Goal: Information Seeking & Learning: Learn about a topic

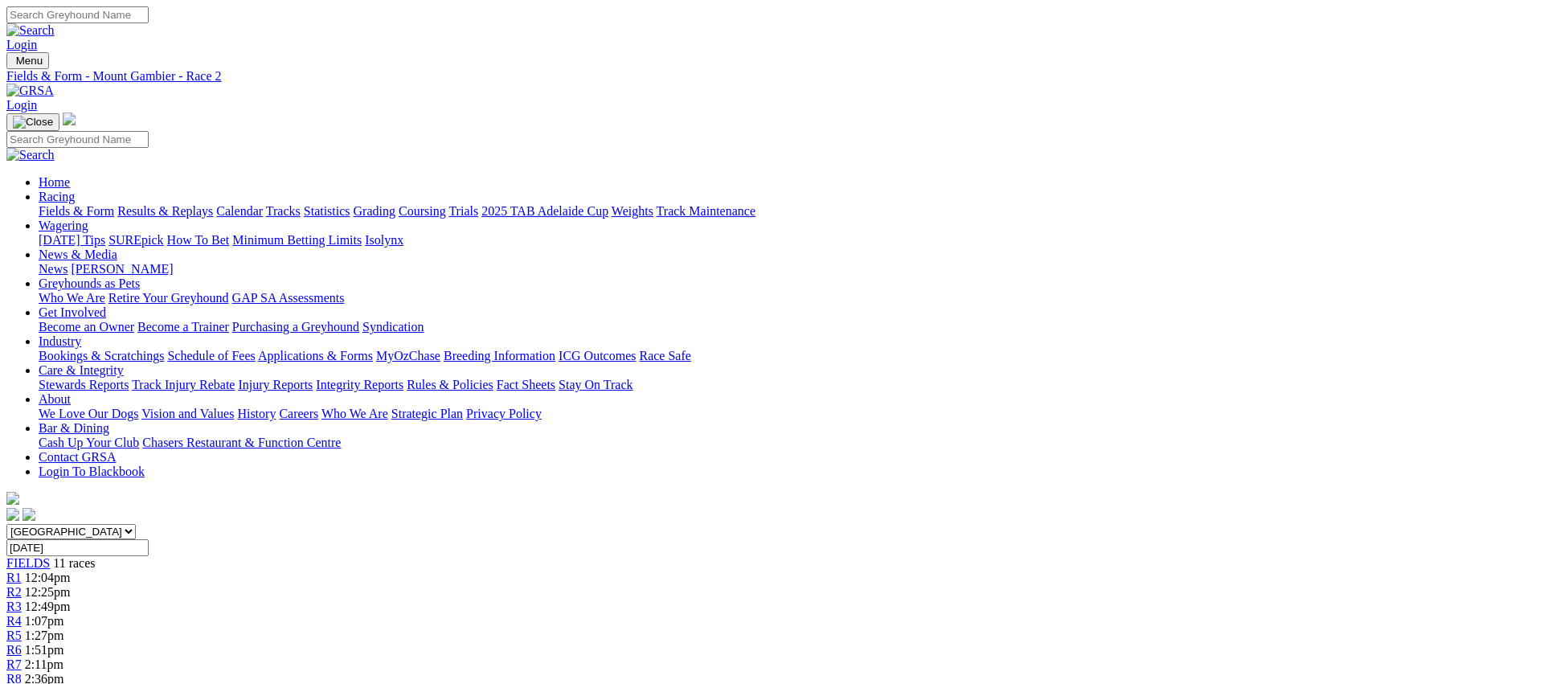
click at [22, 672] on span "R8" at bounding box center [13, 679] width 15 height 14
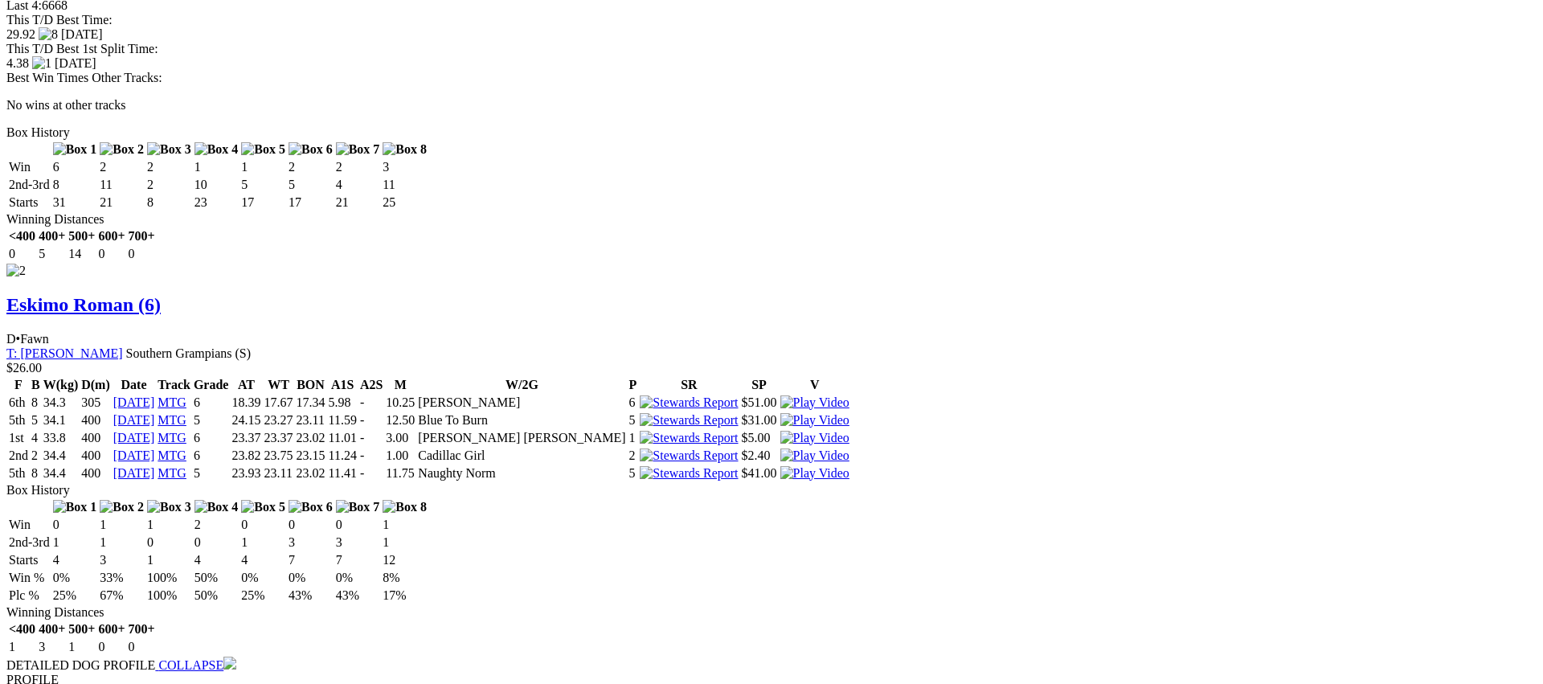
scroll to position [2109, 0]
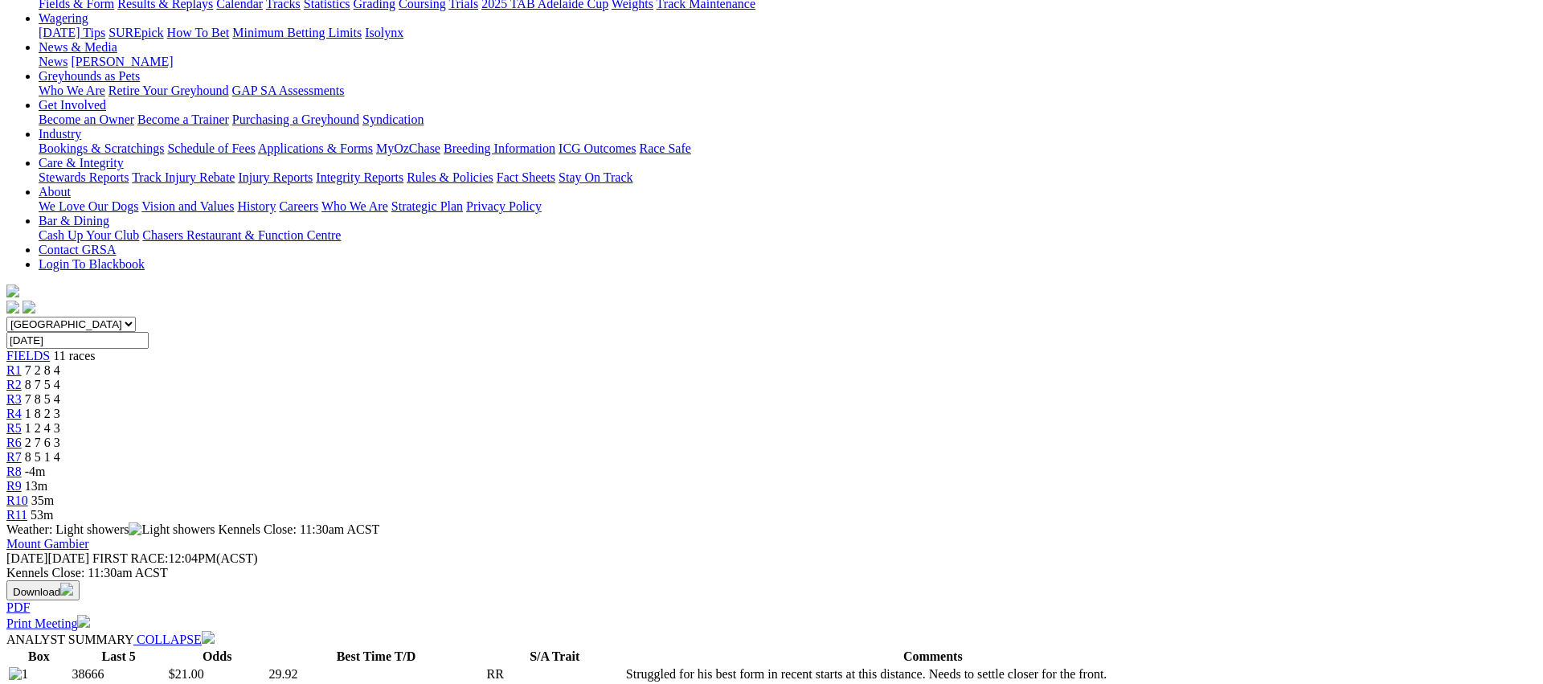
scroll to position [0, 0]
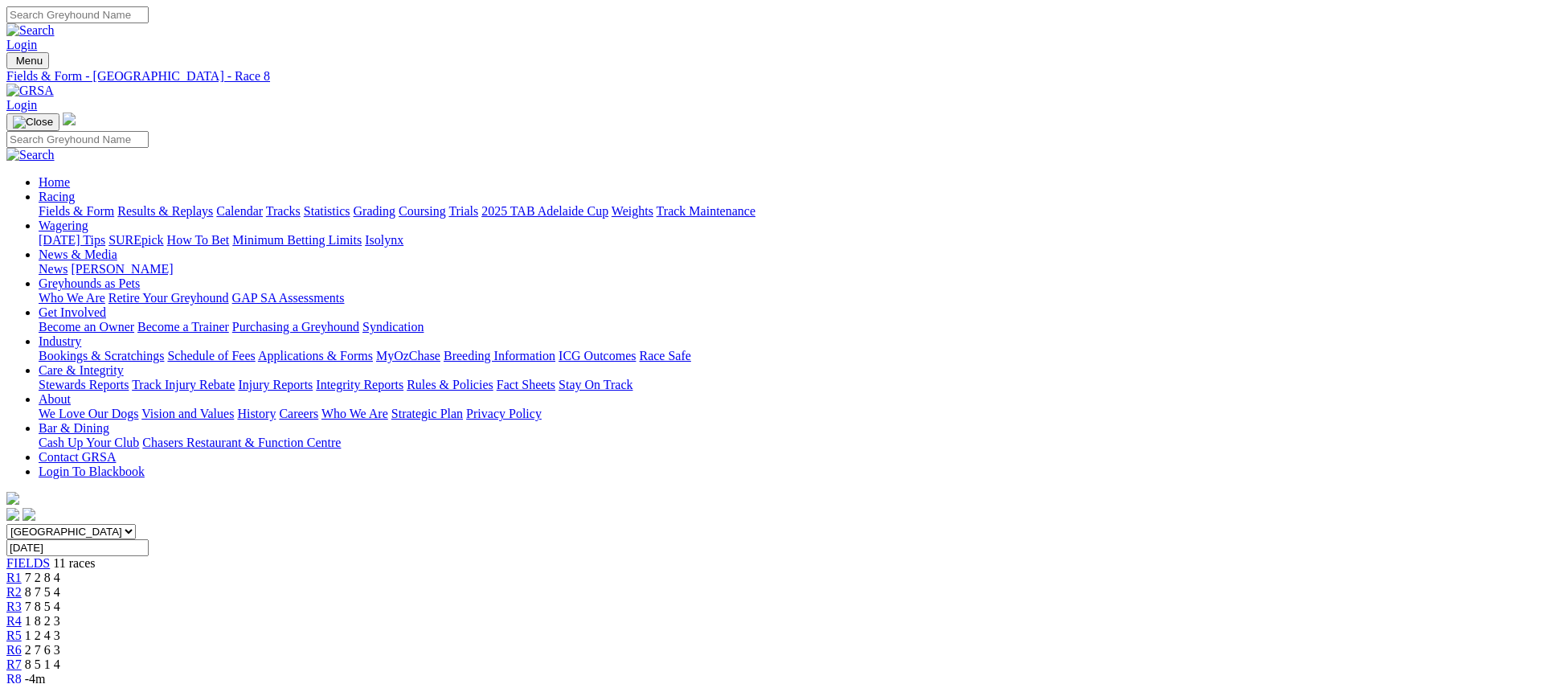
click at [22, 683] on span "R9" at bounding box center [13, 693] width 15 height 14
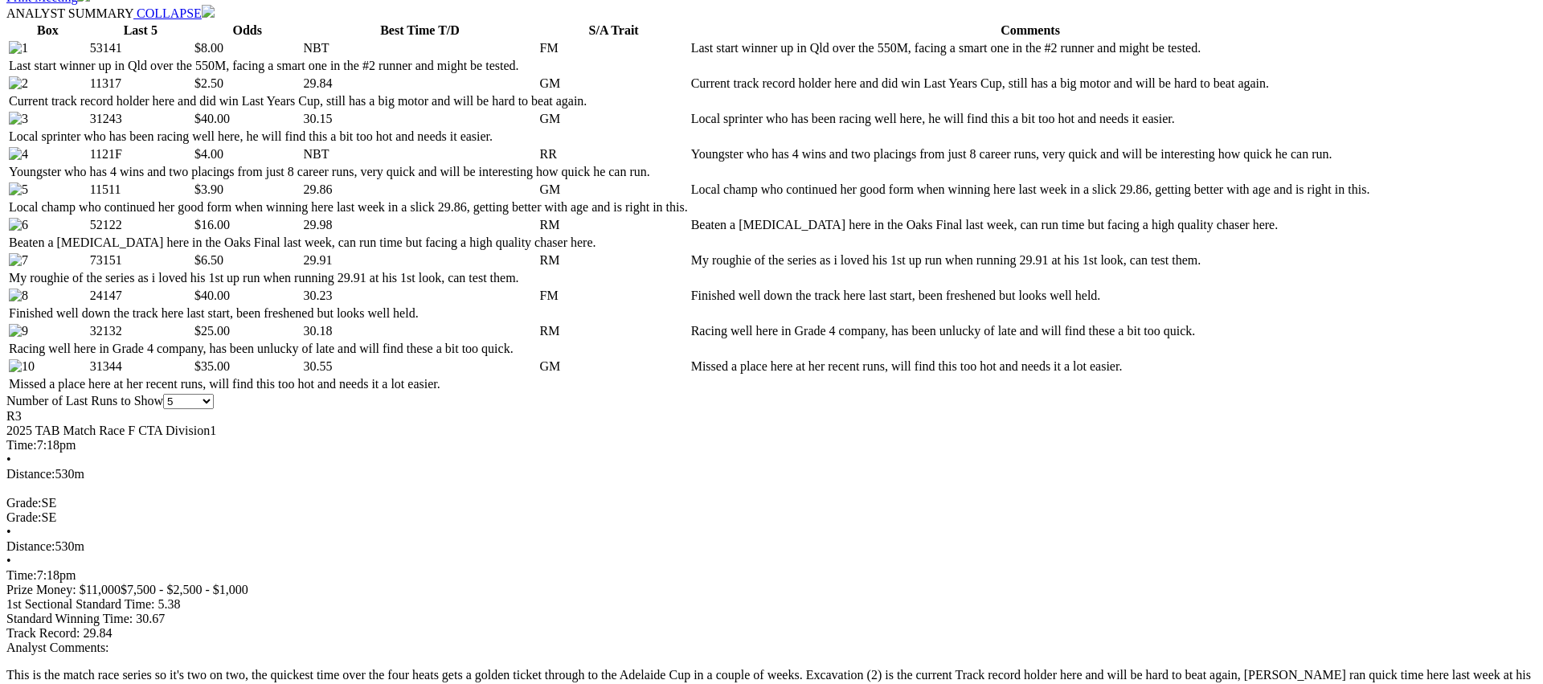
scroll to position [850, 0]
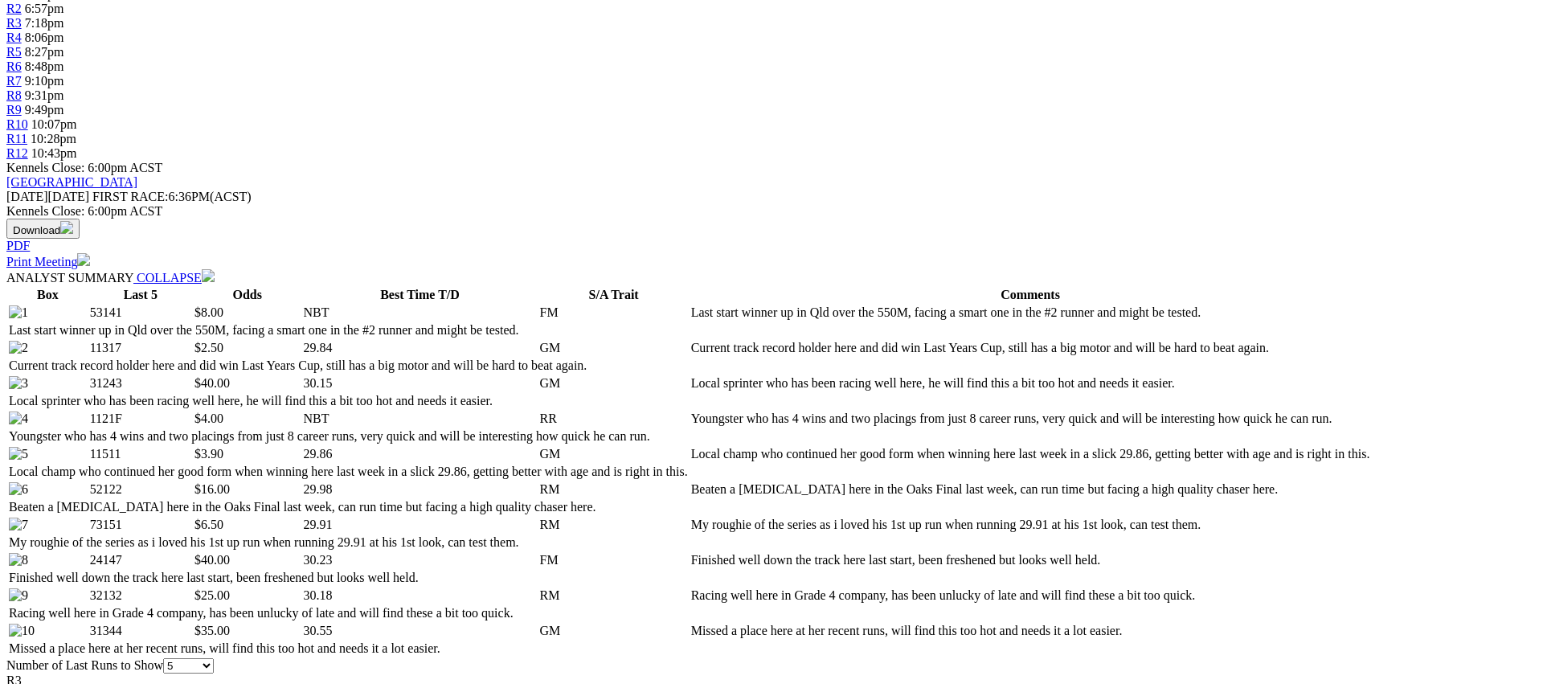
scroll to position [0, 0]
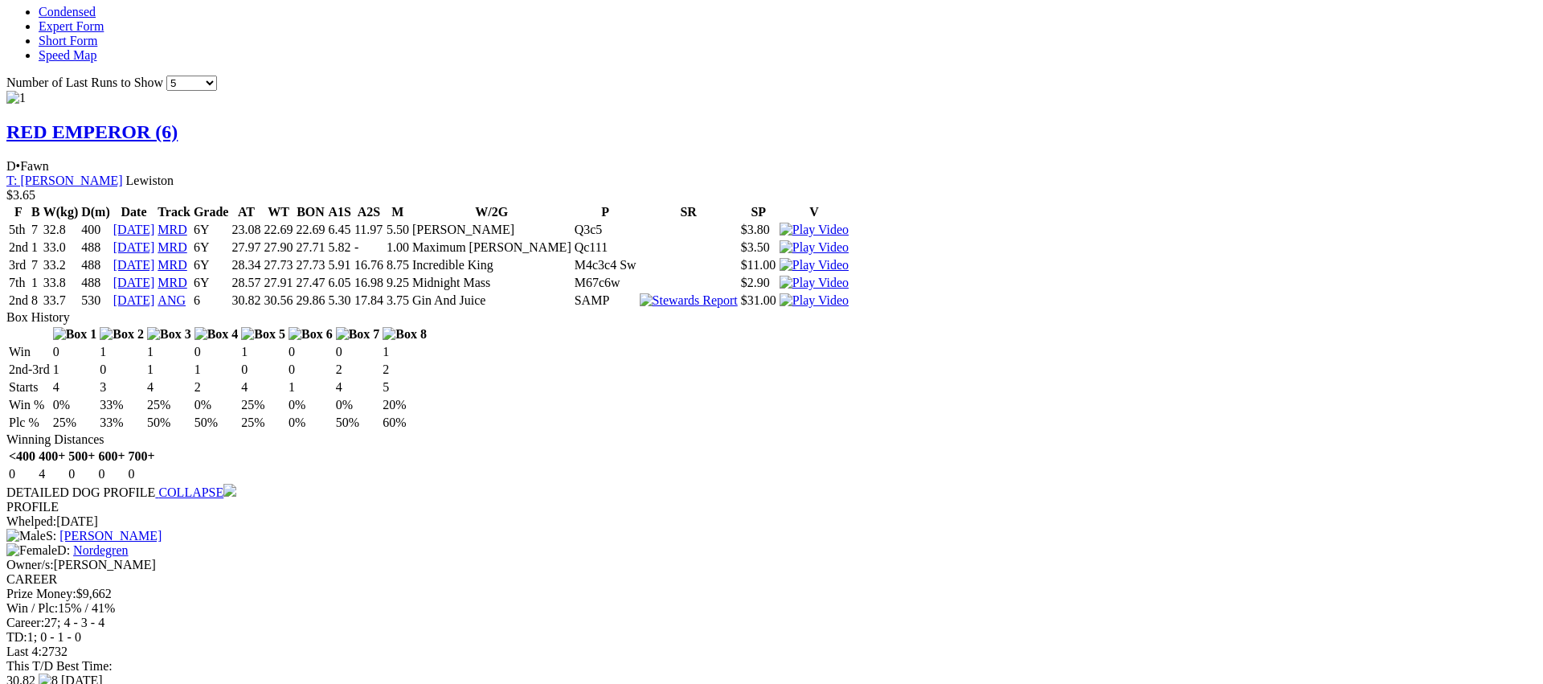
scroll to position [1440, 0]
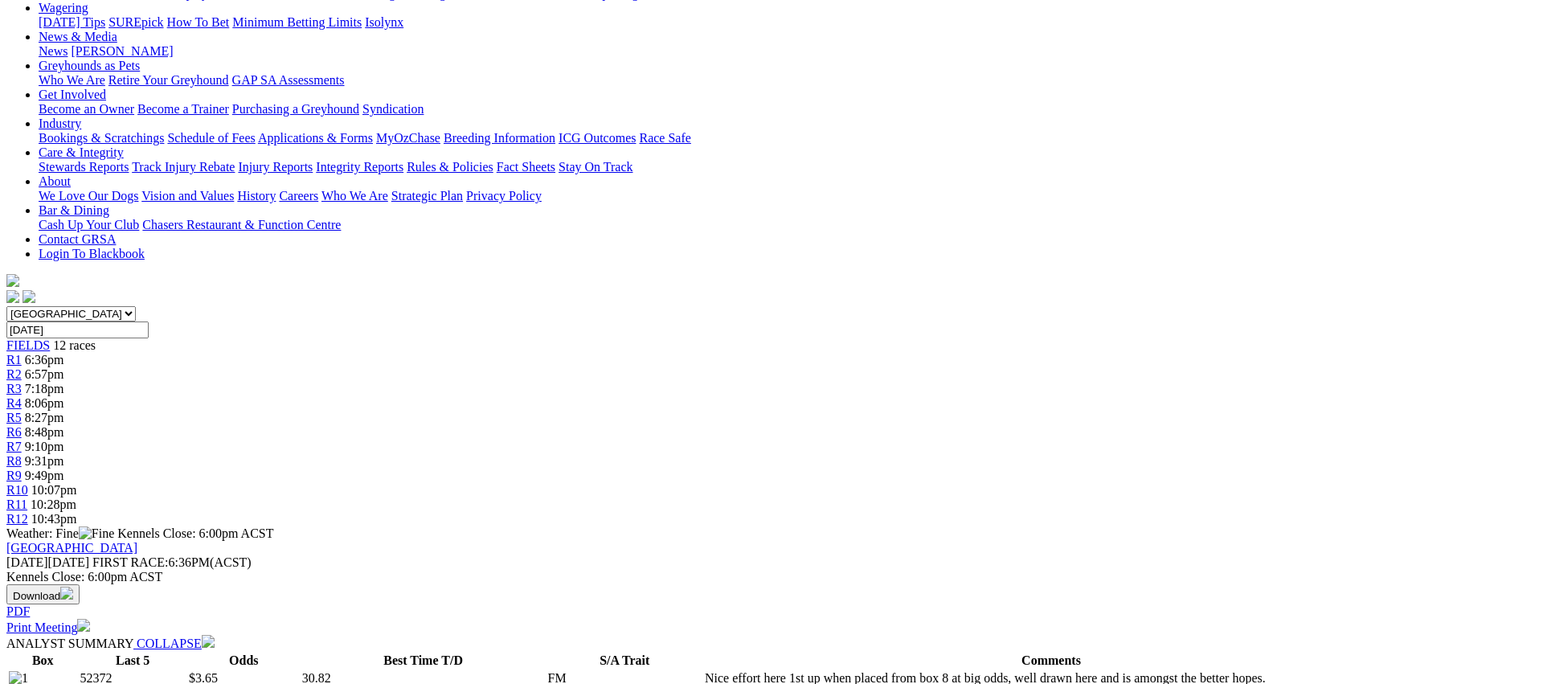
scroll to position [0, 0]
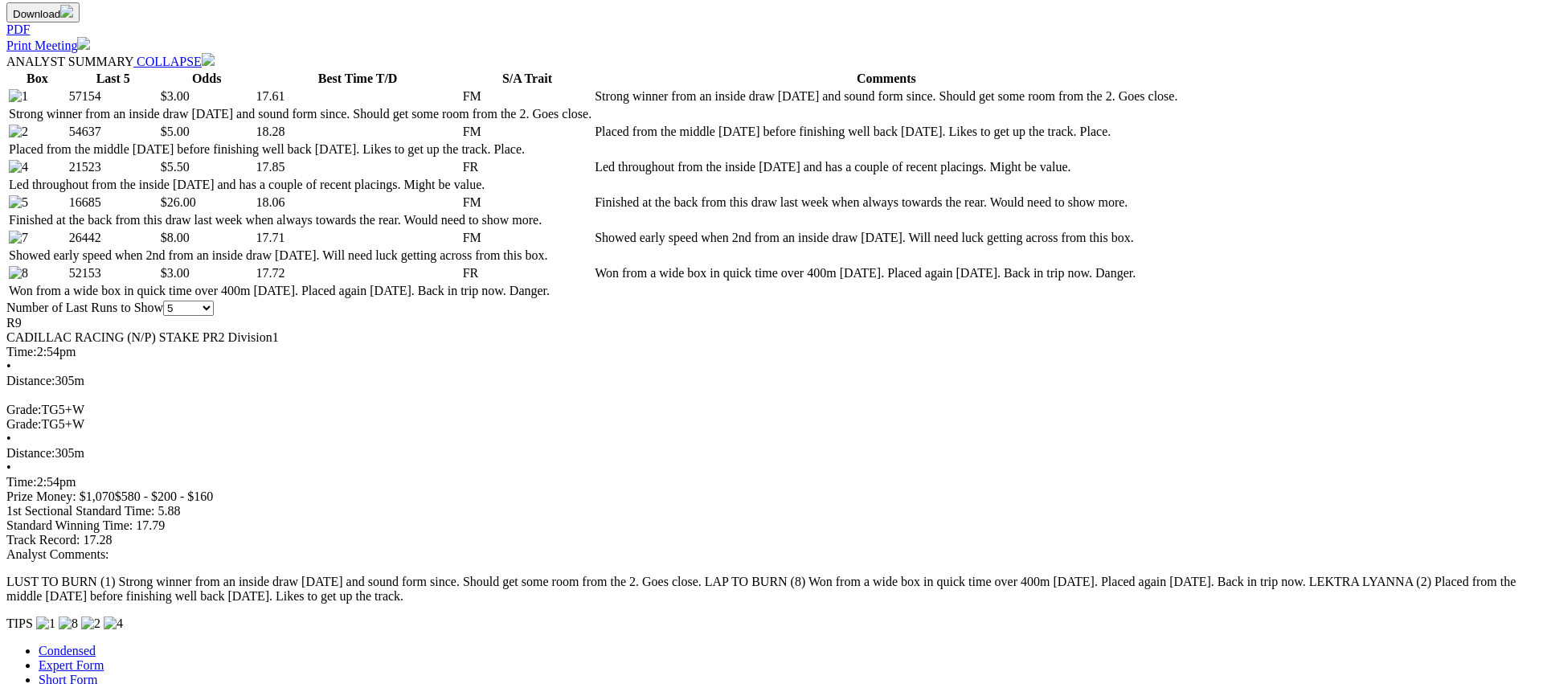
scroll to position [754, 0]
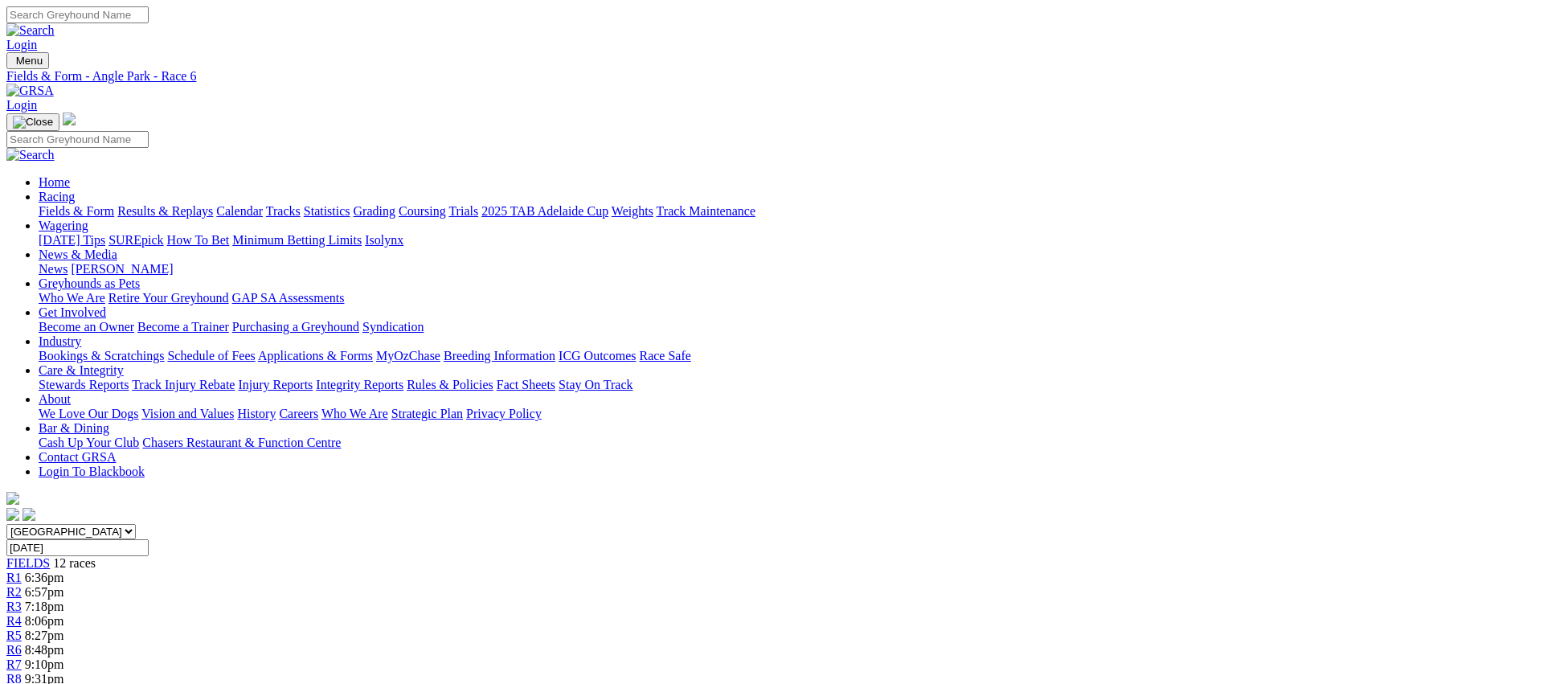
scroll to position [1838, 0]
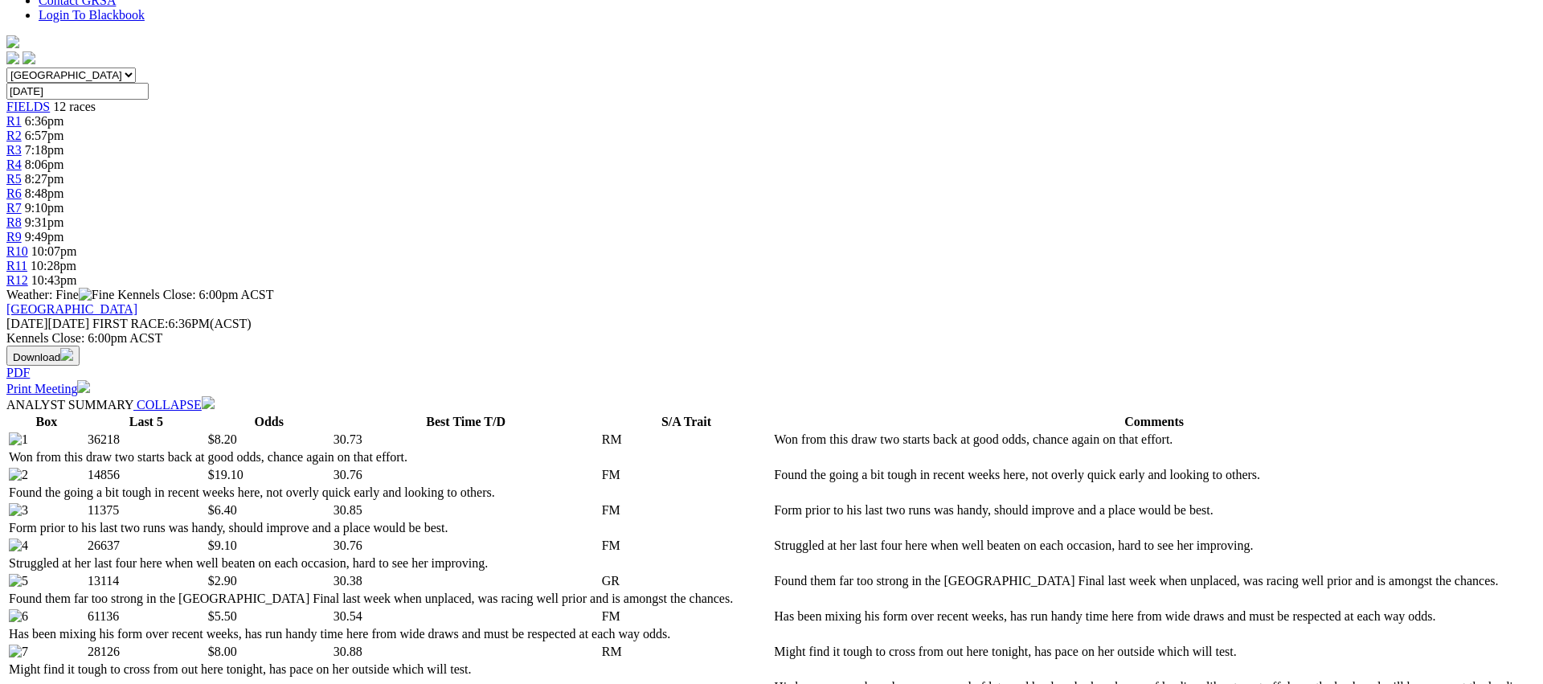
scroll to position [0, 0]
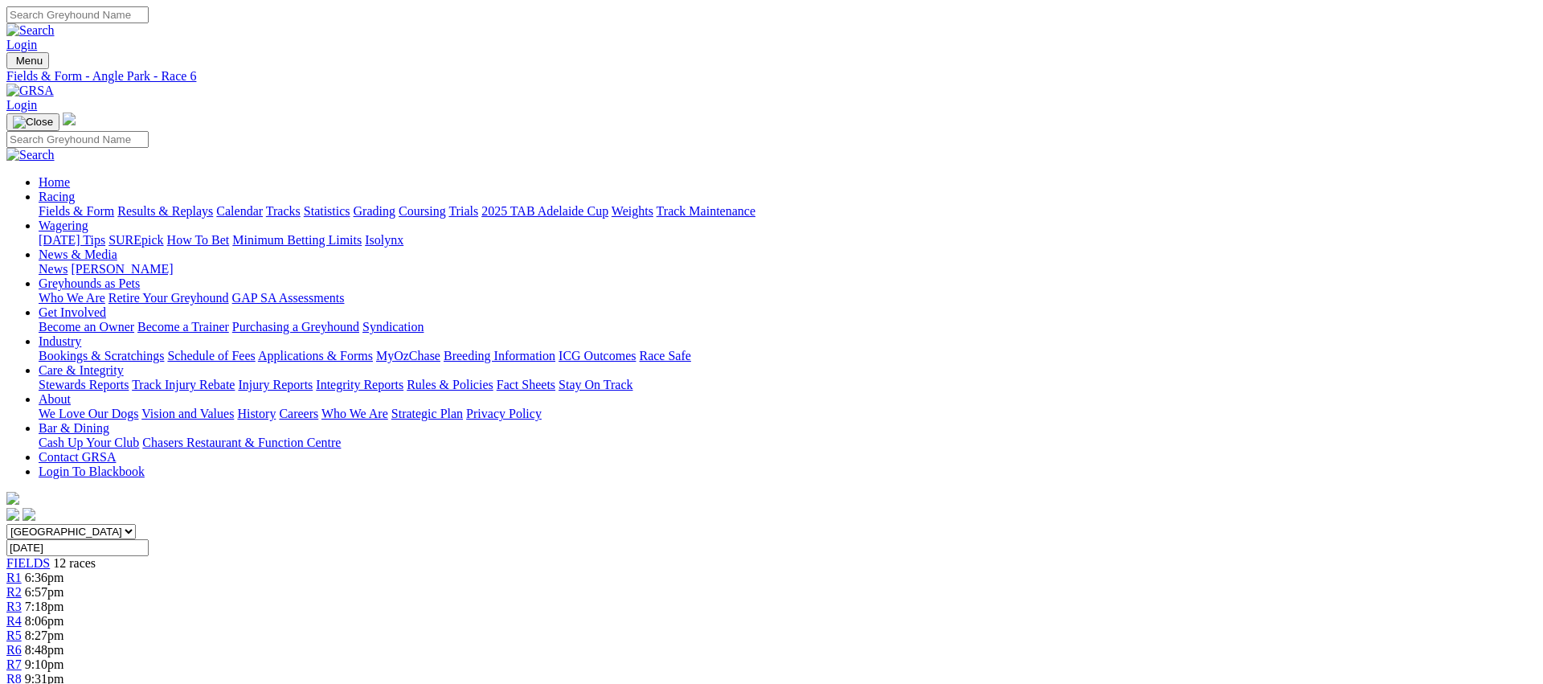
click at [64, 658] on span "9:10pm" at bounding box center [44, 665] width 39 height 14
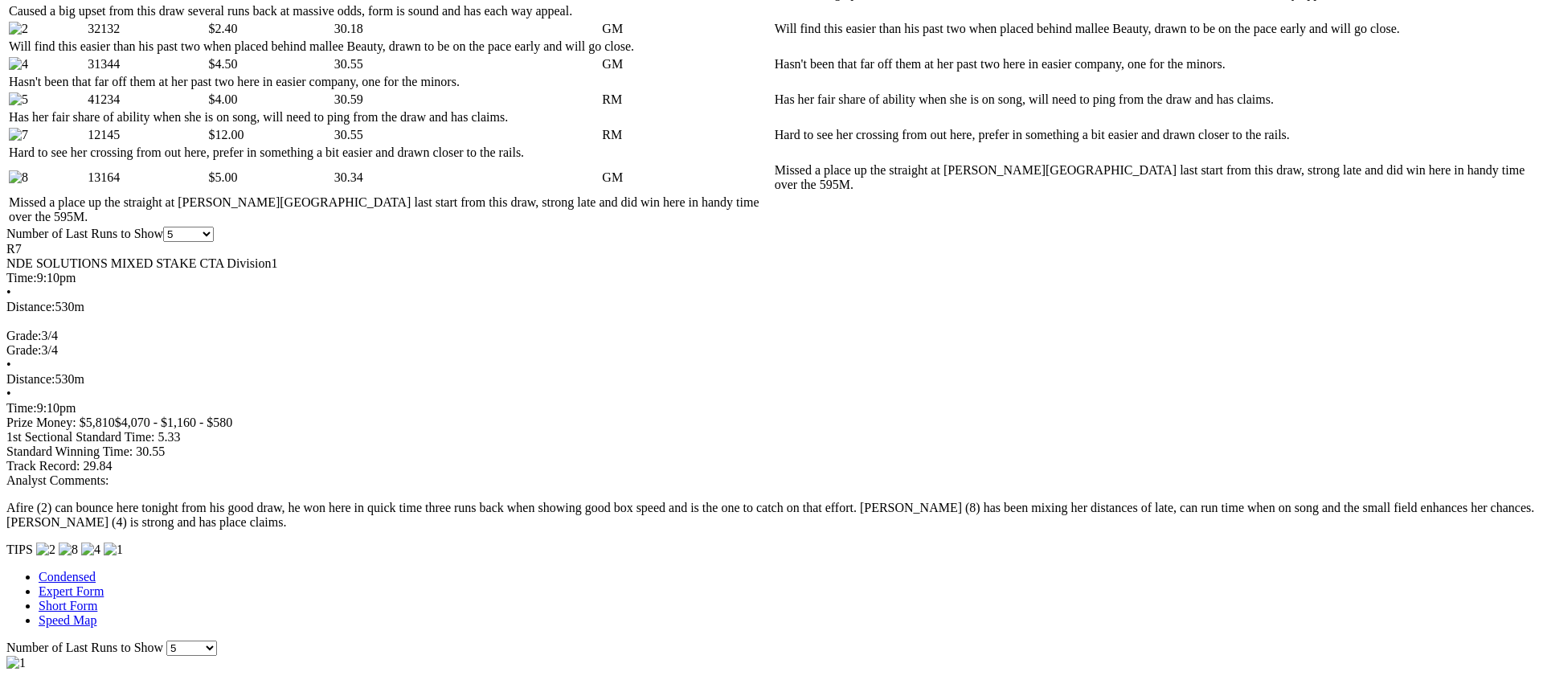
scroll to position [904, 0]
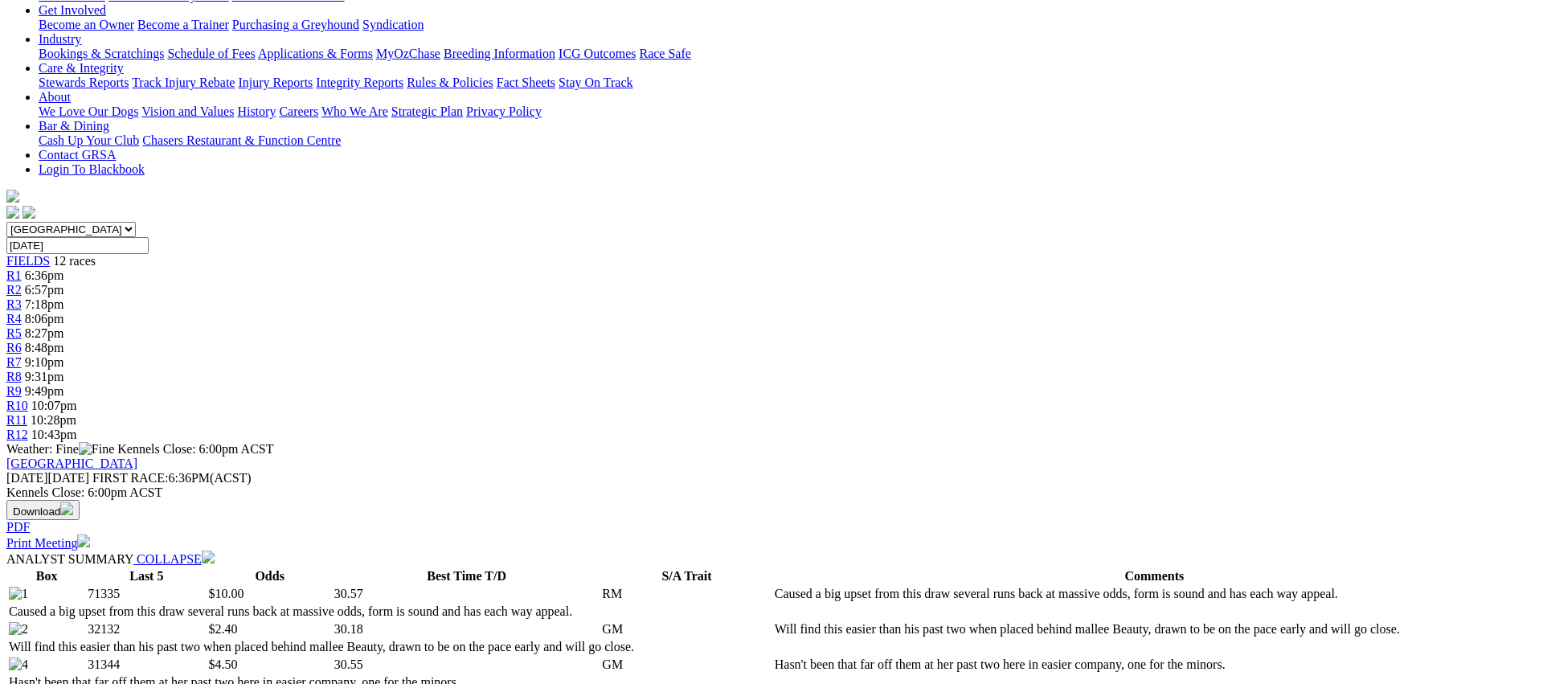
scroll to position [0, 0]
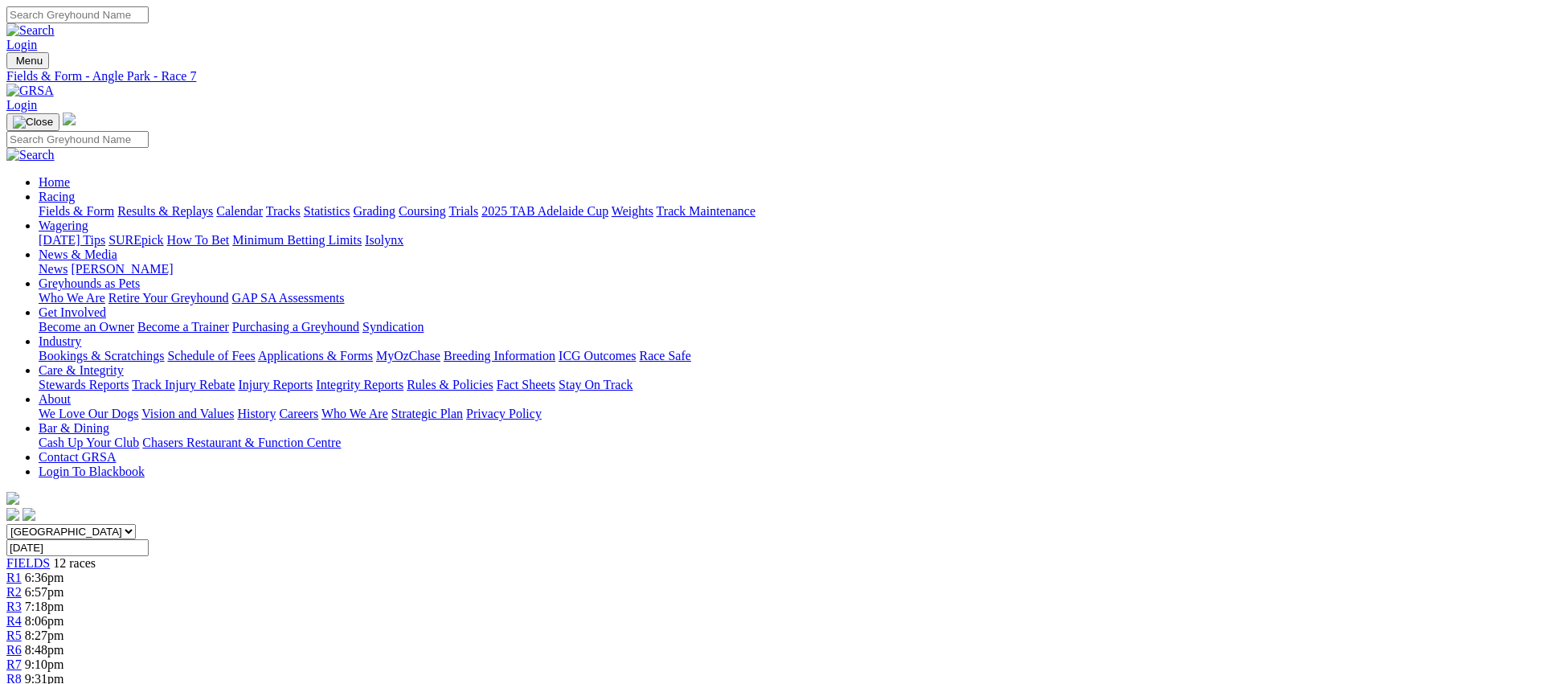
click at [64, 672] on span "9:31pm" at bounding box center [44, 679] width 39 height 14
click at [22, 571] on span "R1" at bounding box center [13, 578] width 15 height 14
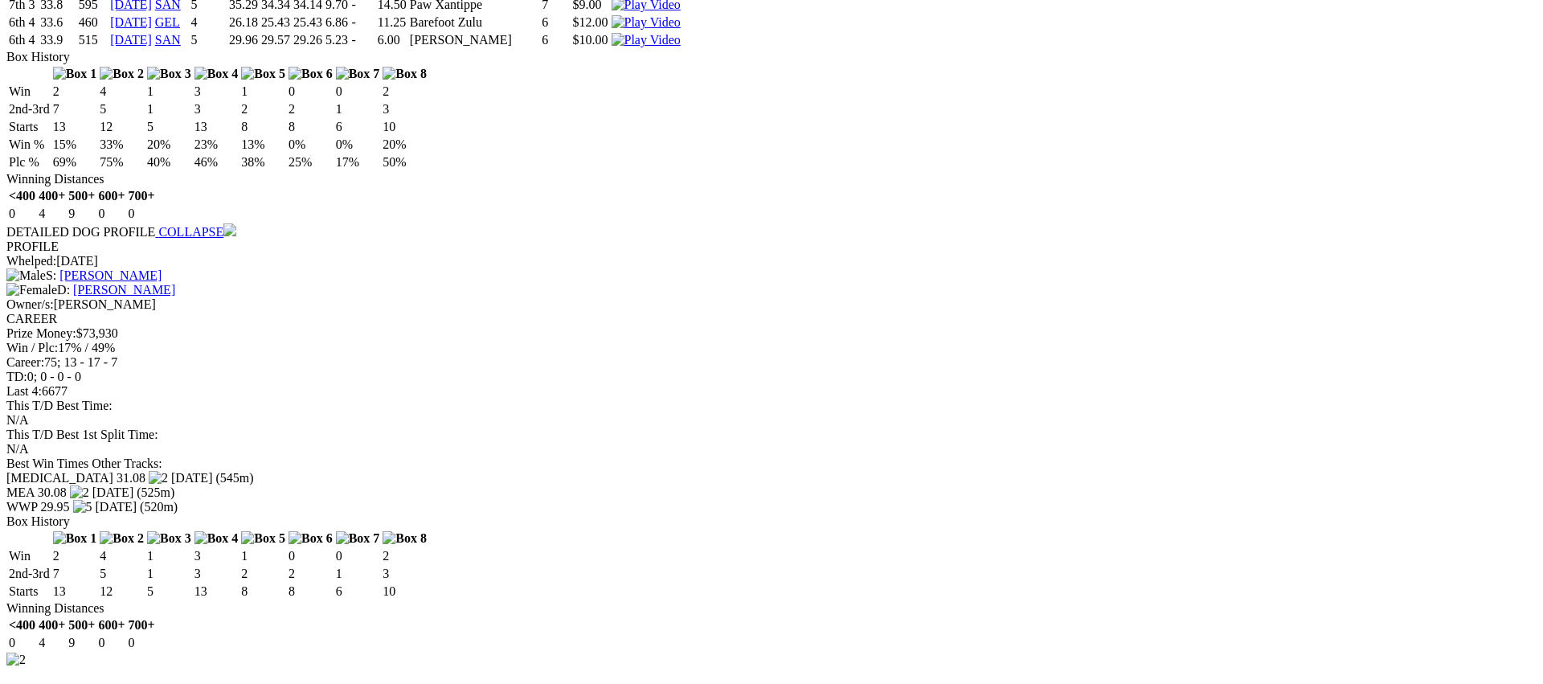
scroll to position [1700, 0]
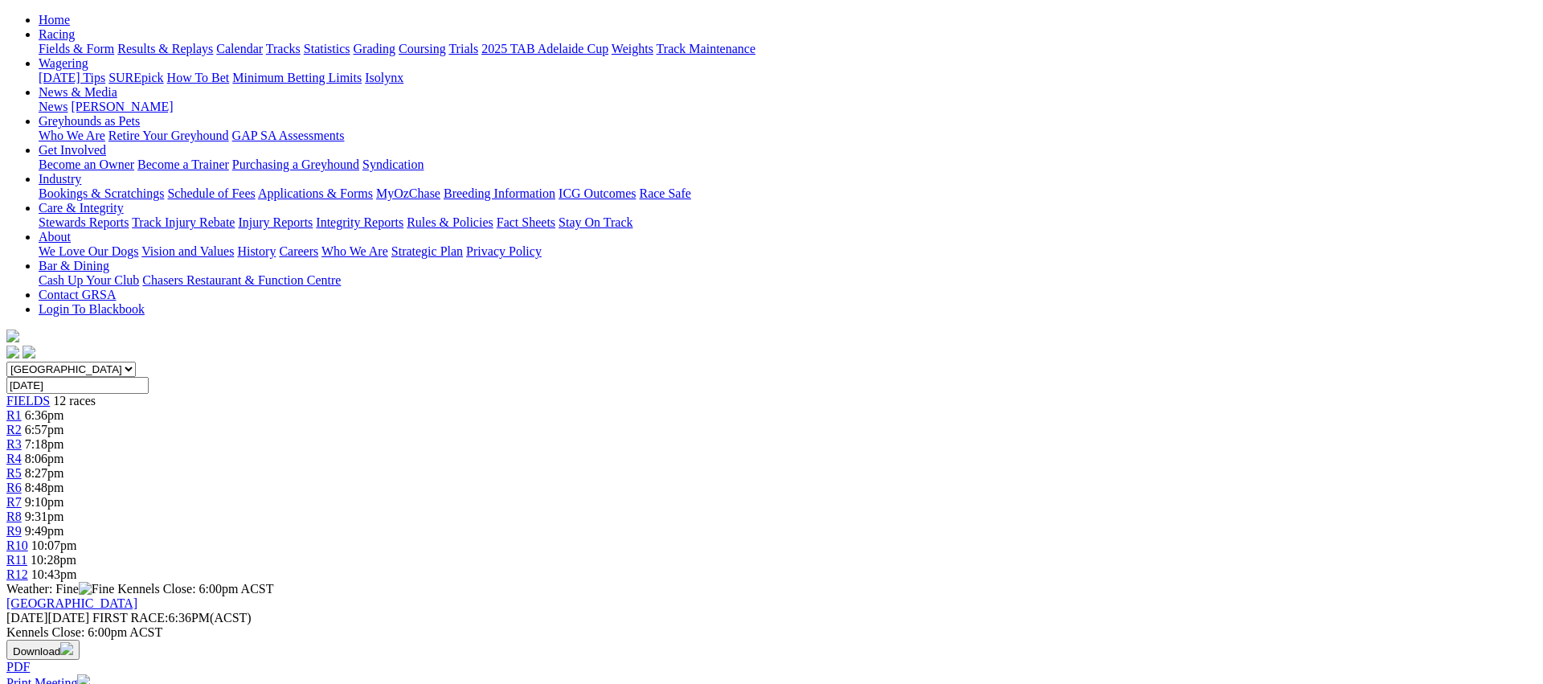
scroll to position [107, 0]
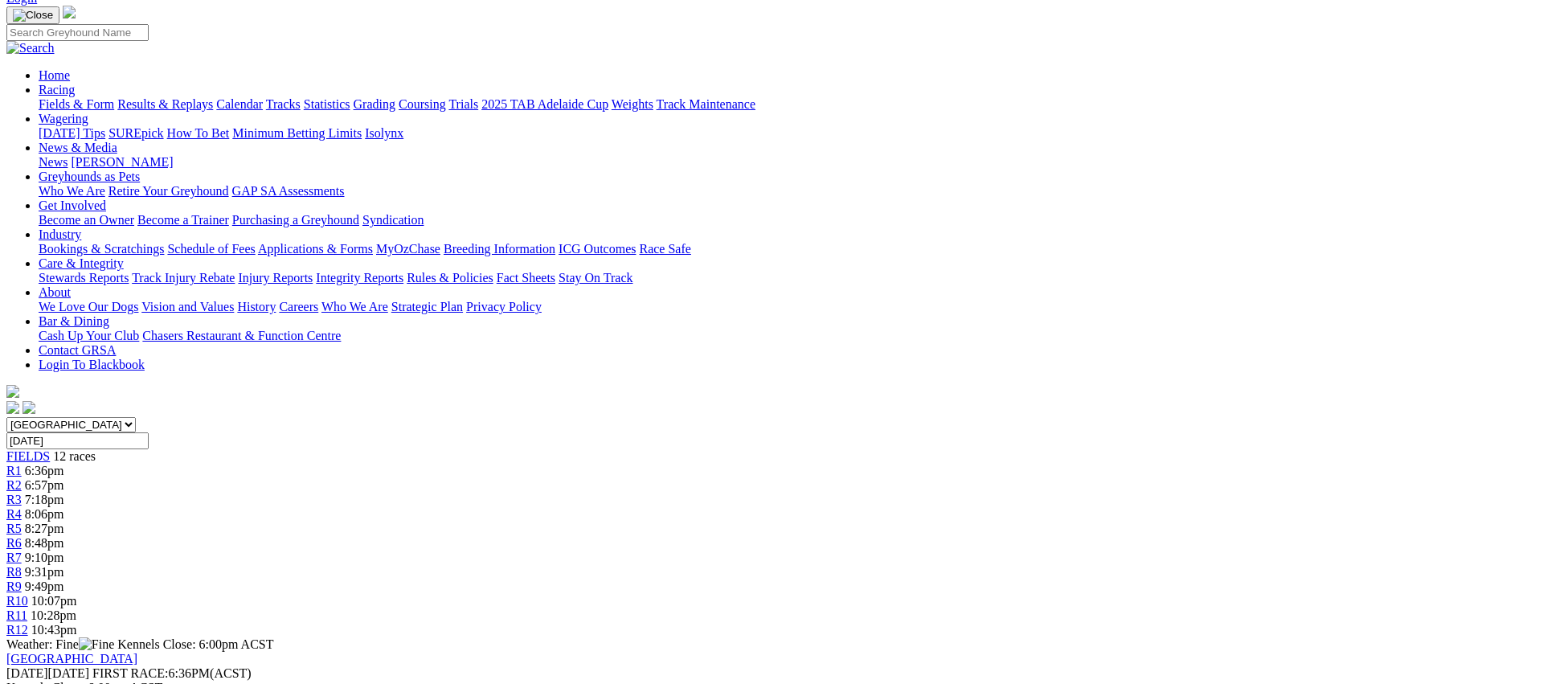
click at [22, 478] on span "R2" at bounding box center [13, 485] width 15 height 14
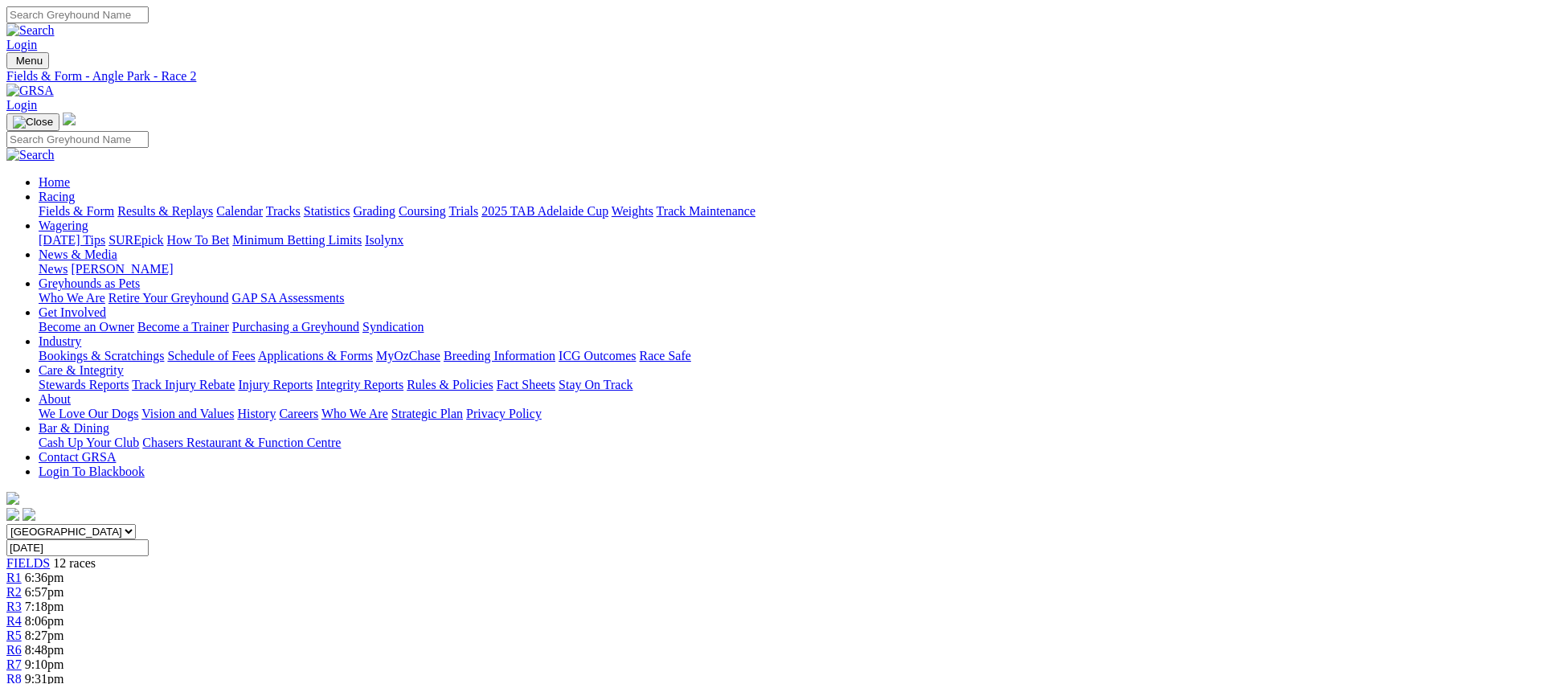
click at [22, 600] on span "R3" at bounding box center [13, 607] width 15 height 14
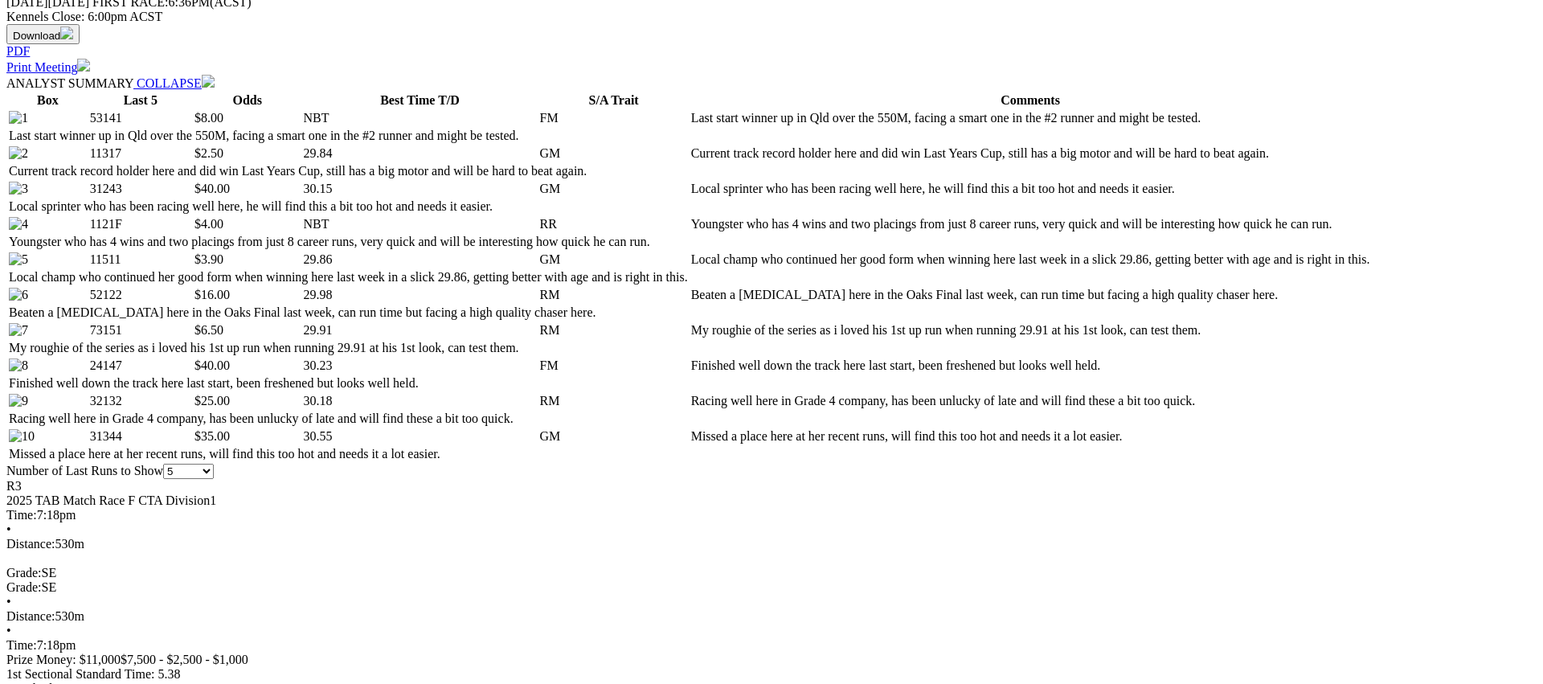
scroll to position [773, 0]
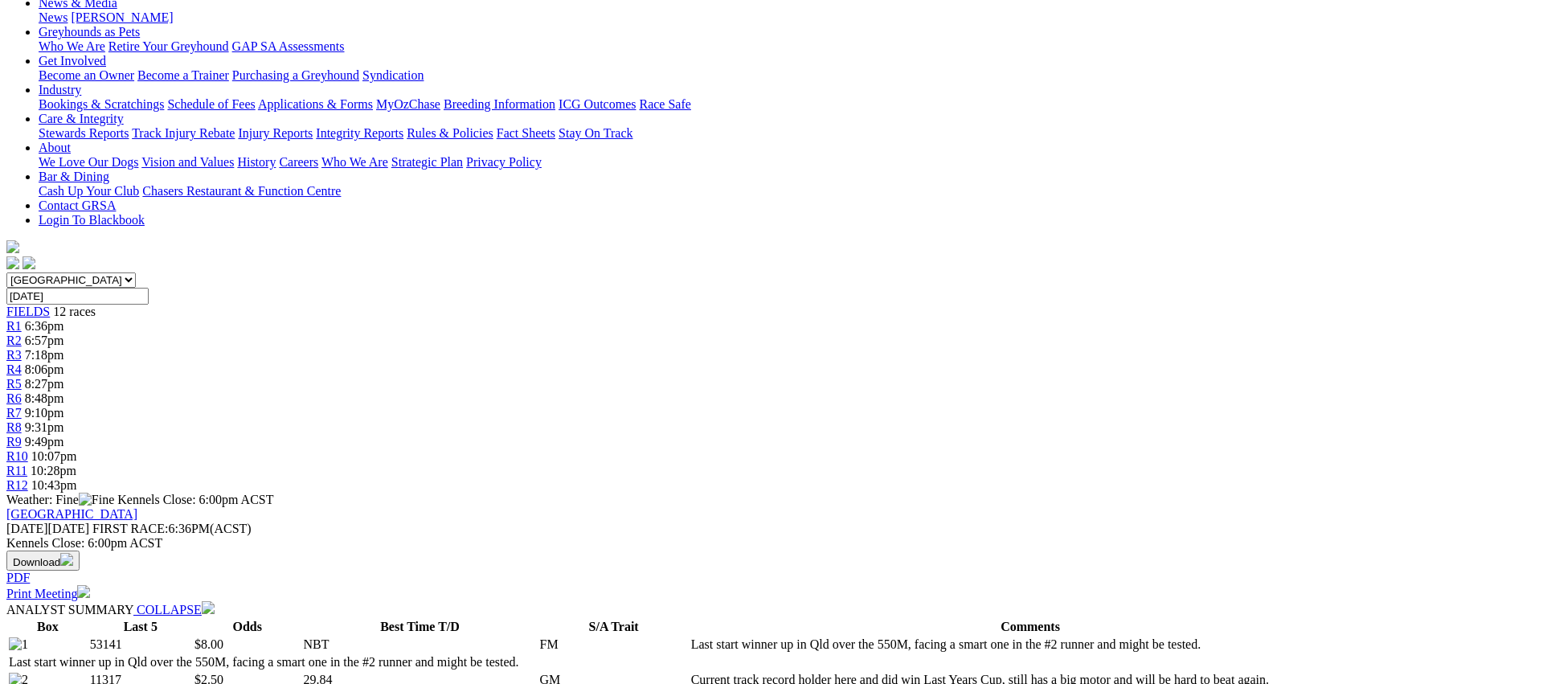
scroll to position [0, 0]
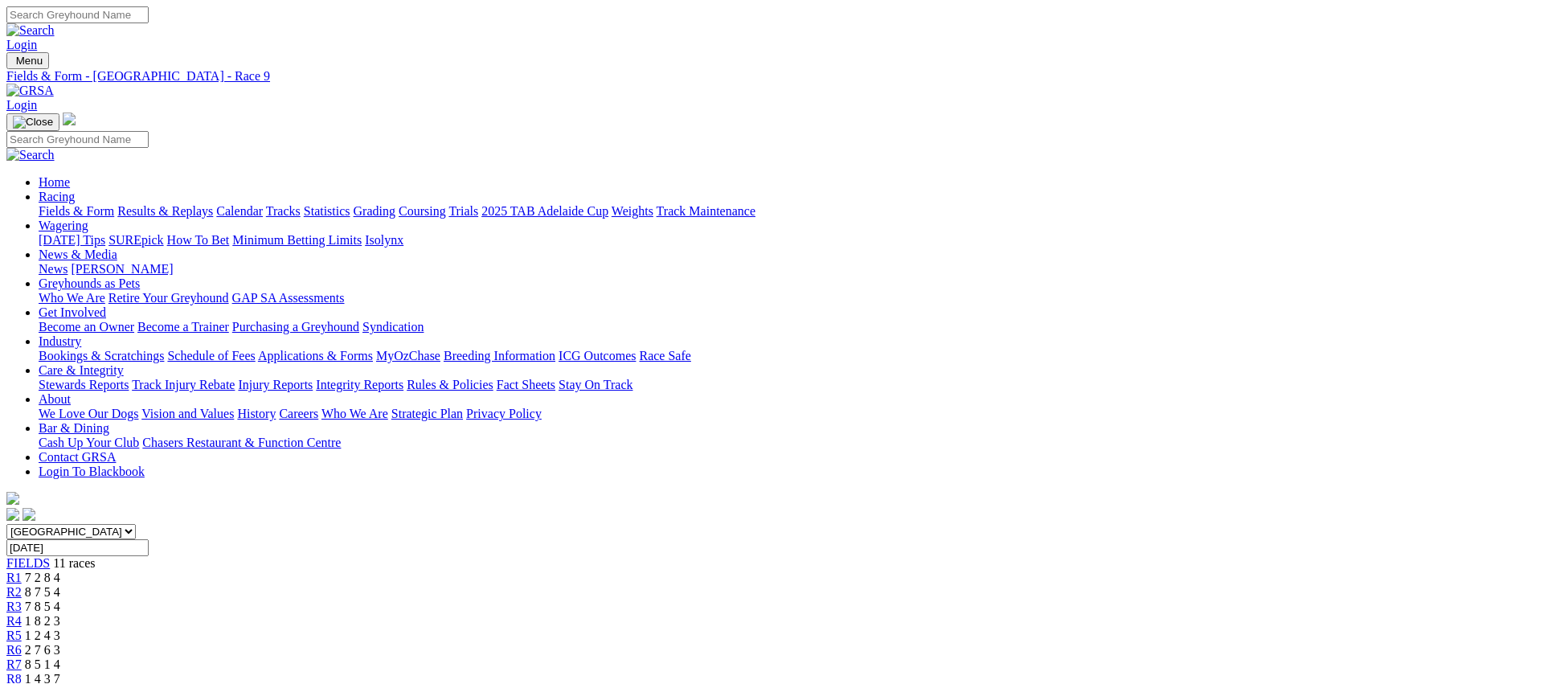
click at [114, 204] on link "Fields & Form" at bounding box center [77, 211] width 76 height 14
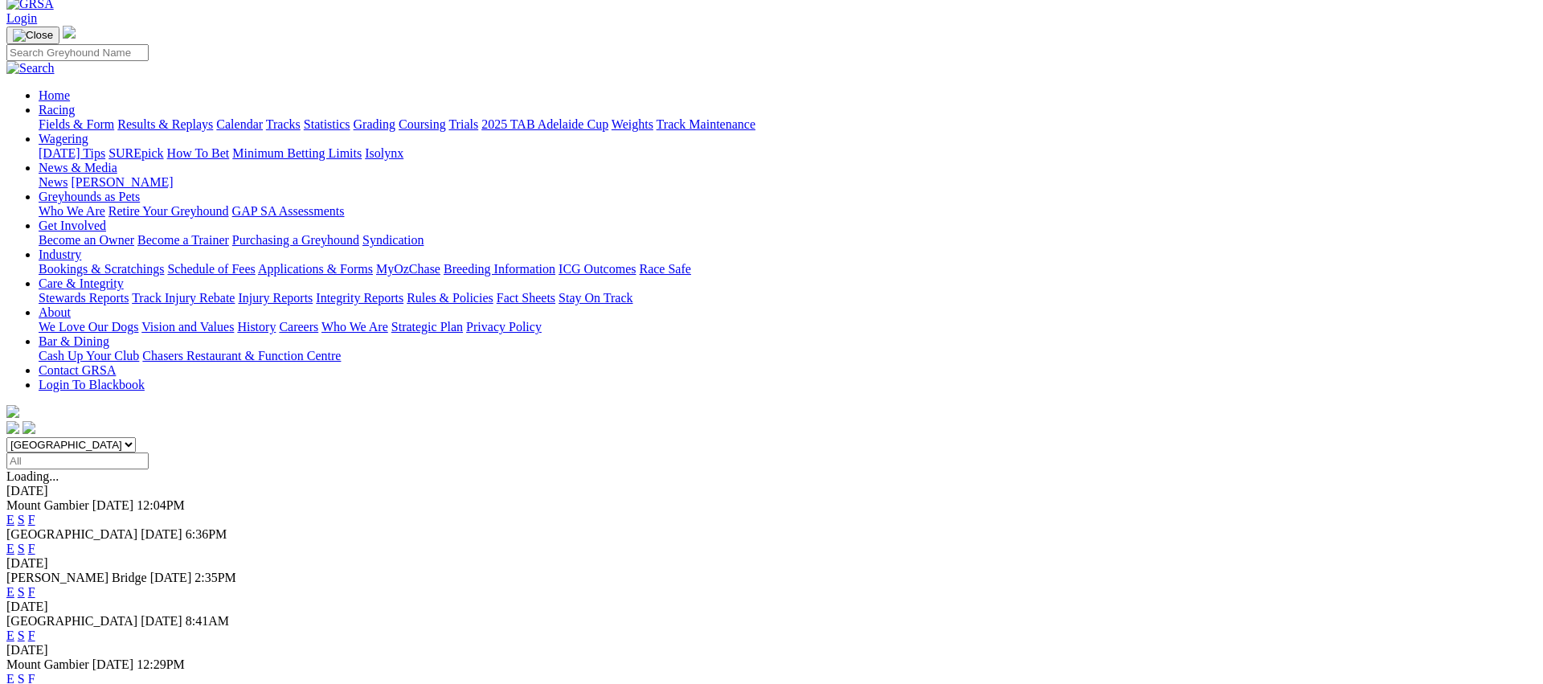
scroll to position [128, 0]
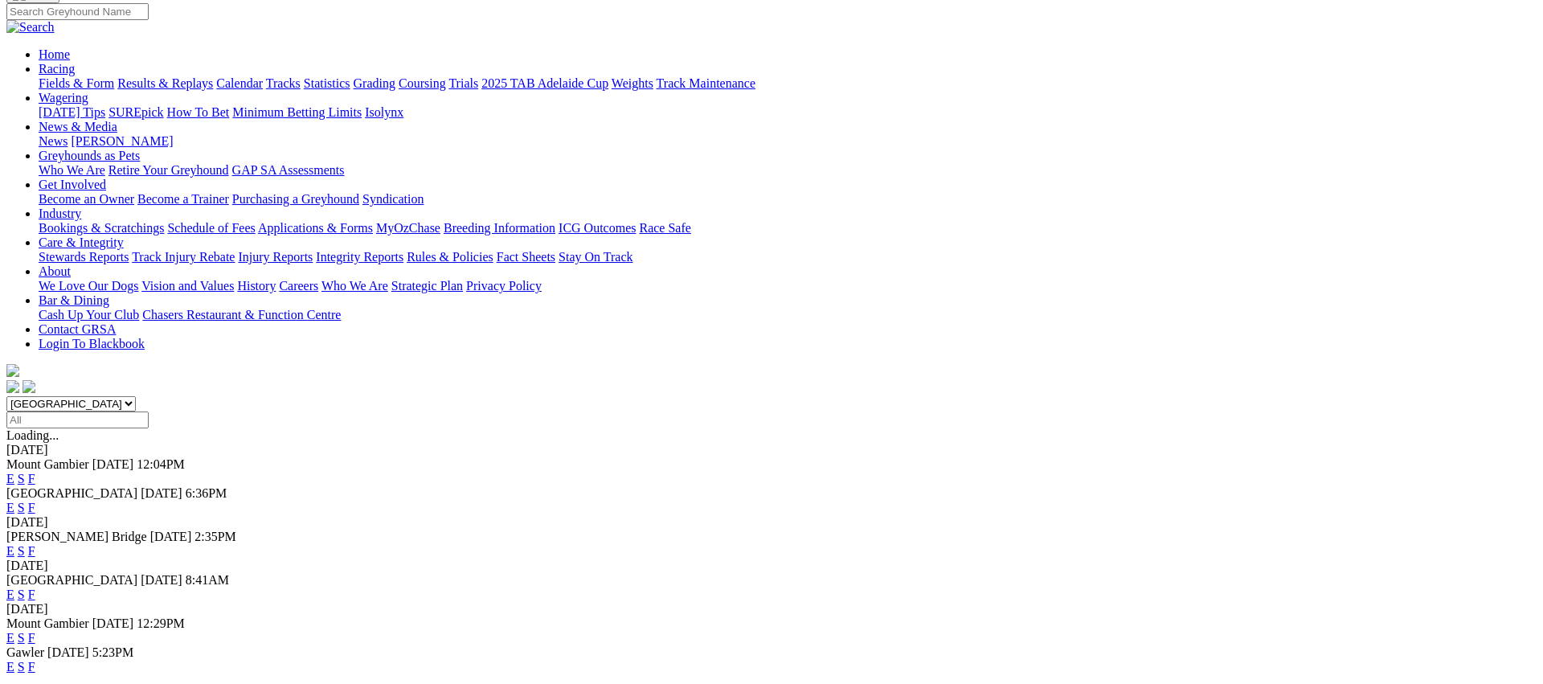
click at [14, 544] on link "E" at bounding box center [10, 551] width 8 height 14
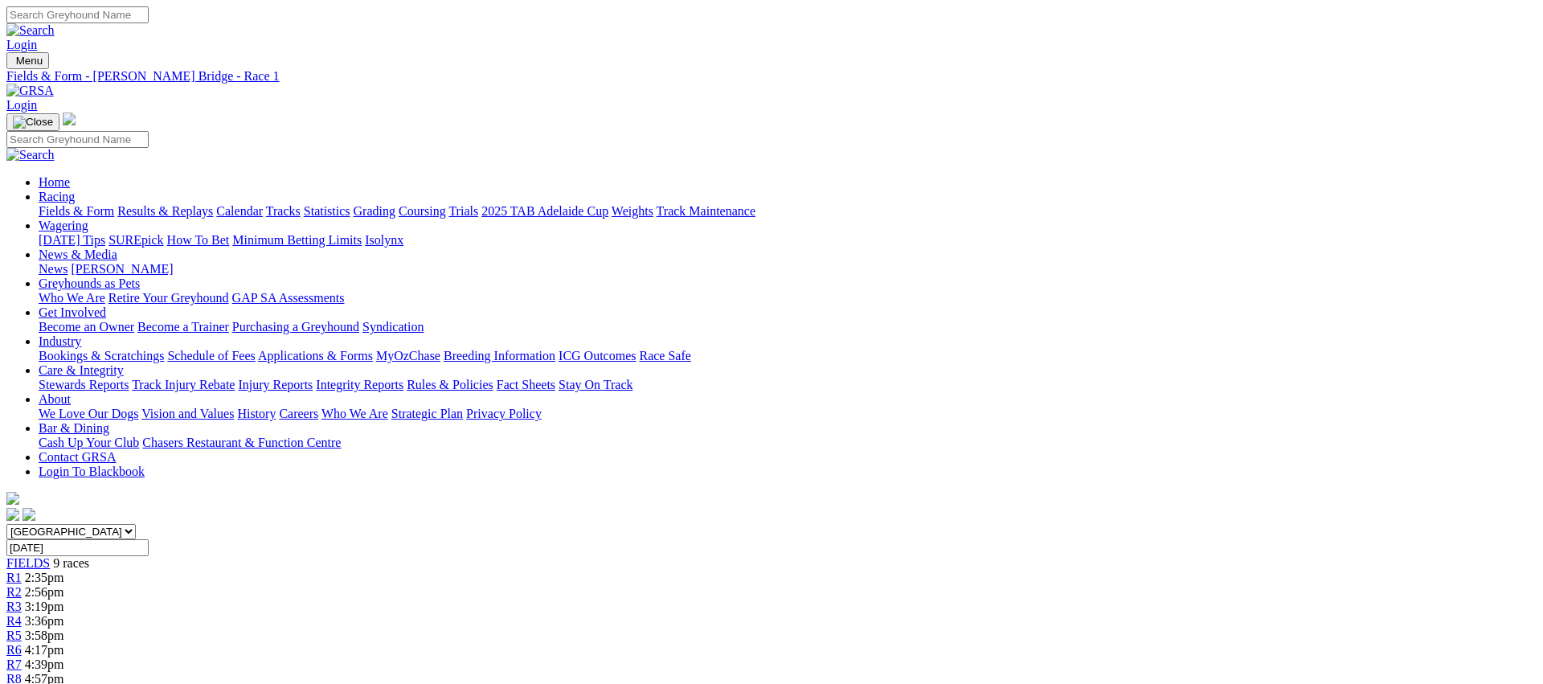
click at [22, 585] on link "R2" at bounding box center [13, 592] width 15 height 14
click at [22, 600] on span "R3" at bounding box center [13, 607] width 15 height 14
click at [22, 614] on link "R4" at bounding box center [13, 621] width 15 height 14
click at [22, 629] on link "R5" at bounding box center [13, 636] width 15 height 14
click at [22, 643] on span "R6" at bounding box center [13, 650] width 15 height 14
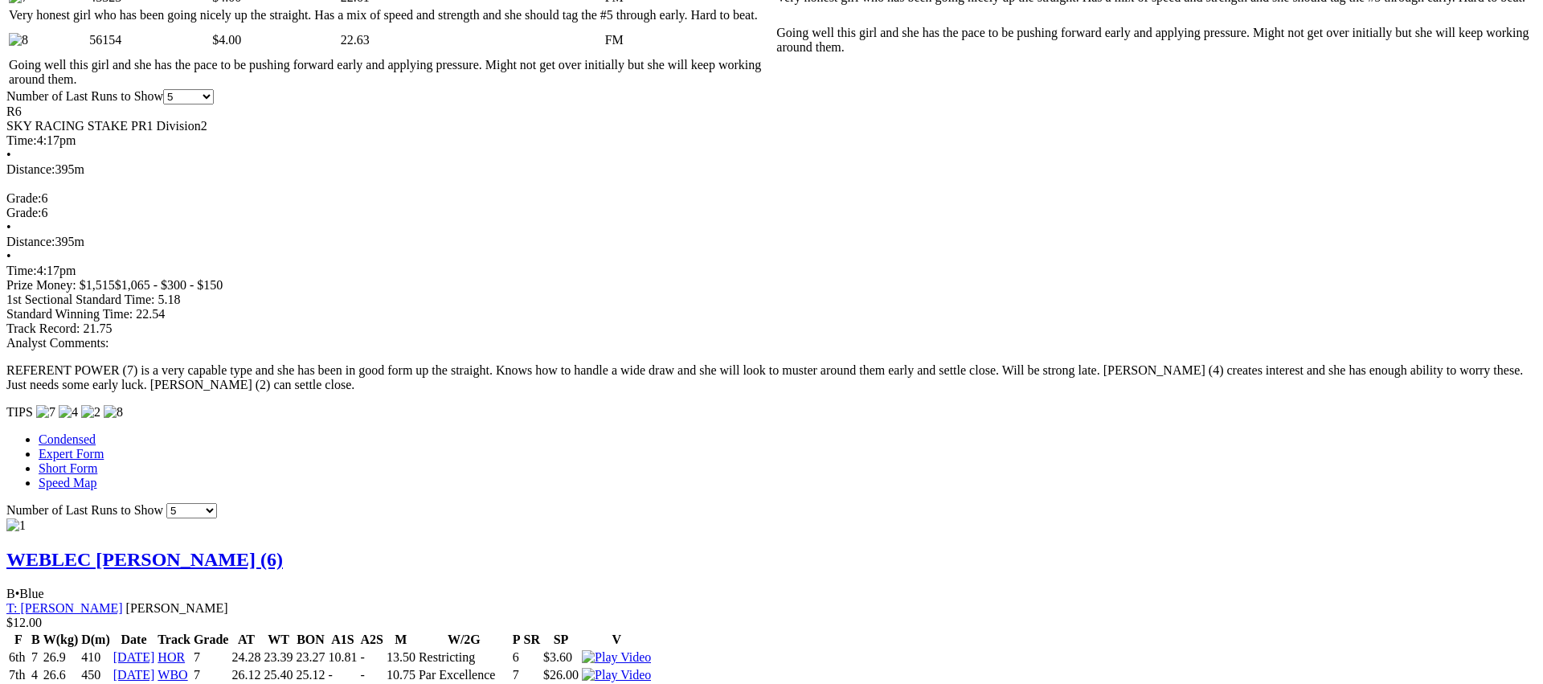
scroll to position [1088, 0]
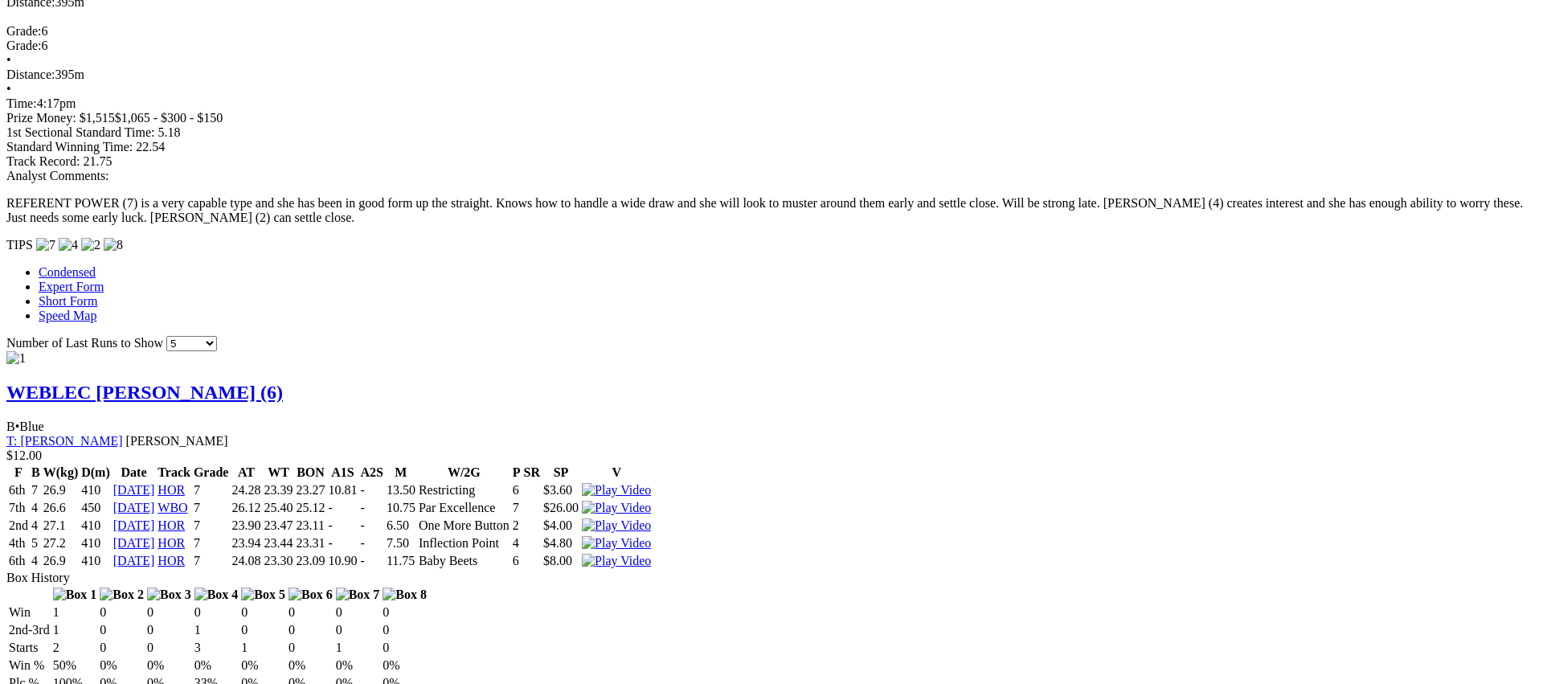
scroll to position [1255, 0]
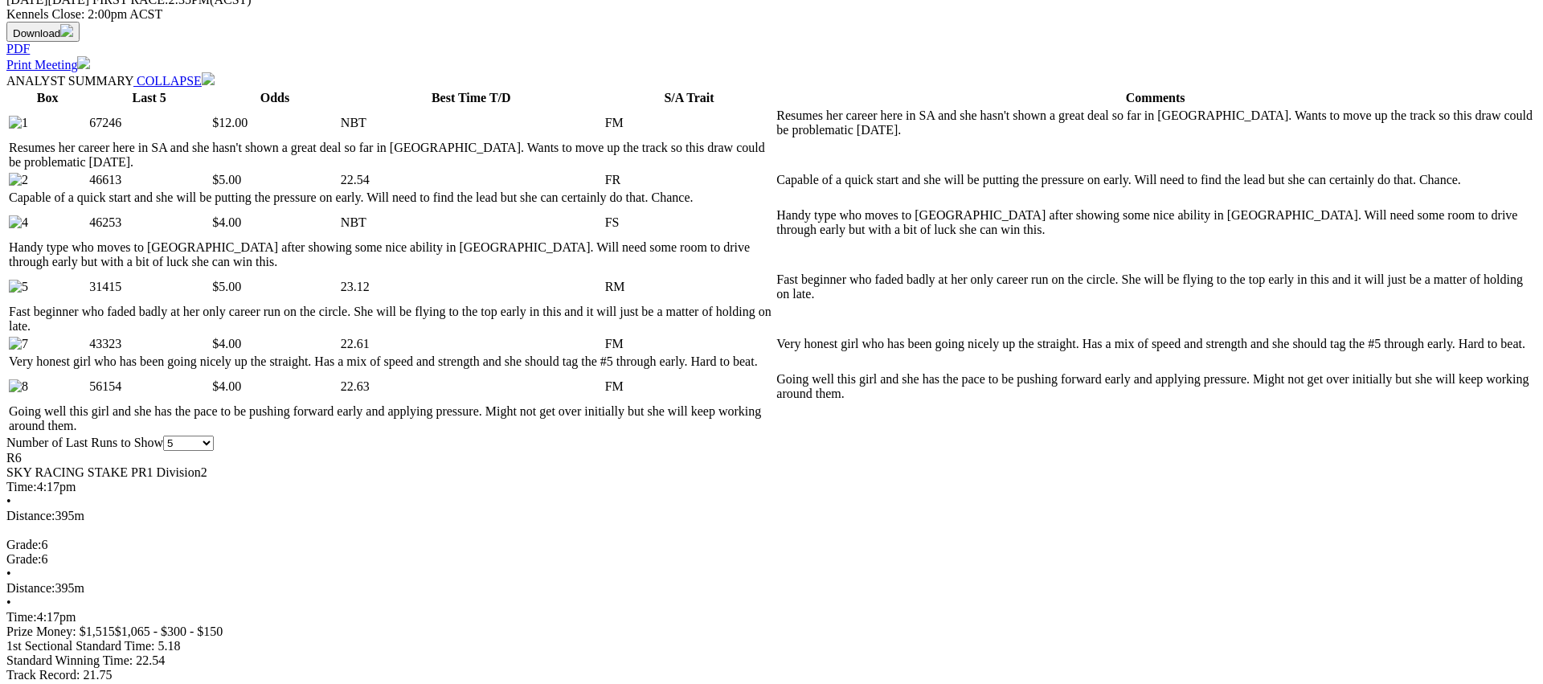
scroll to position [733, 0]
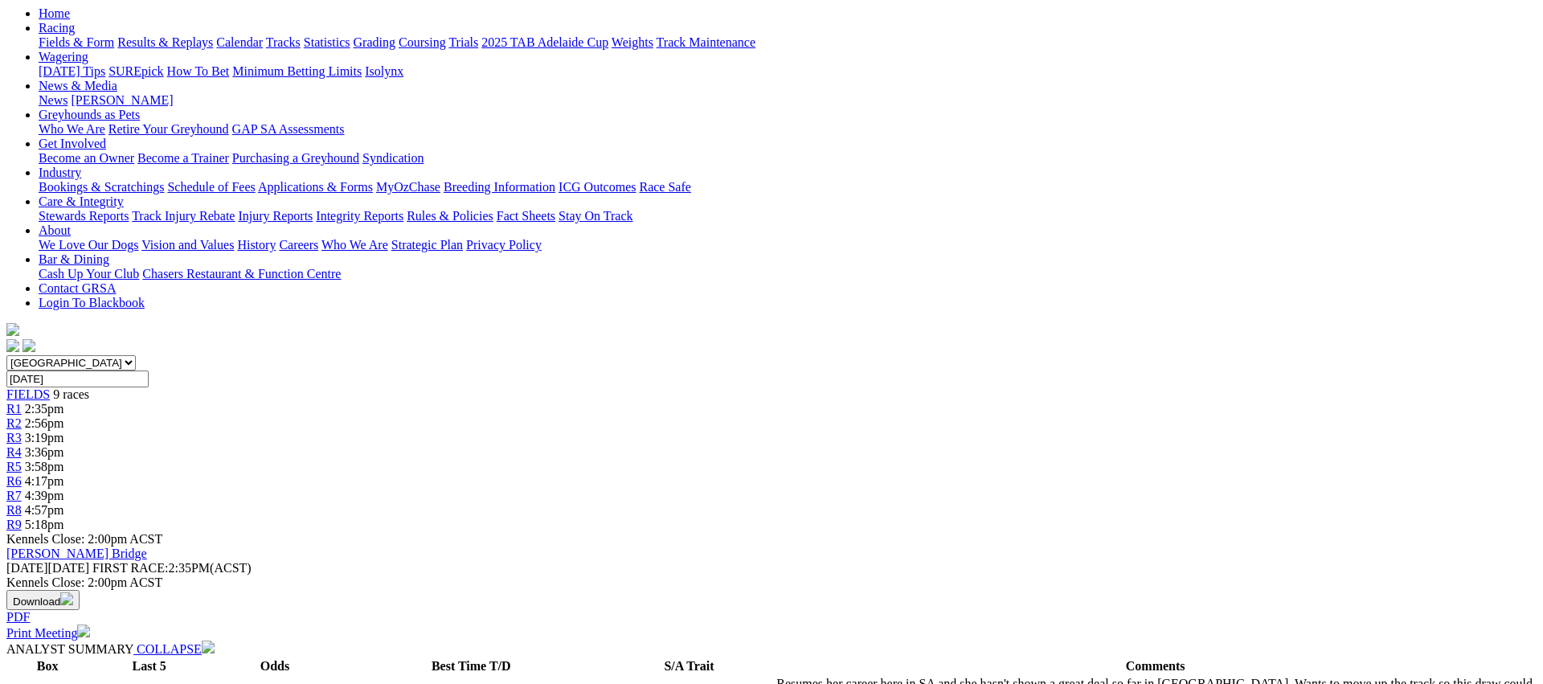
scroll to position [168, 0]
